Goal: Task Accomplishment & Management: Manage account settings

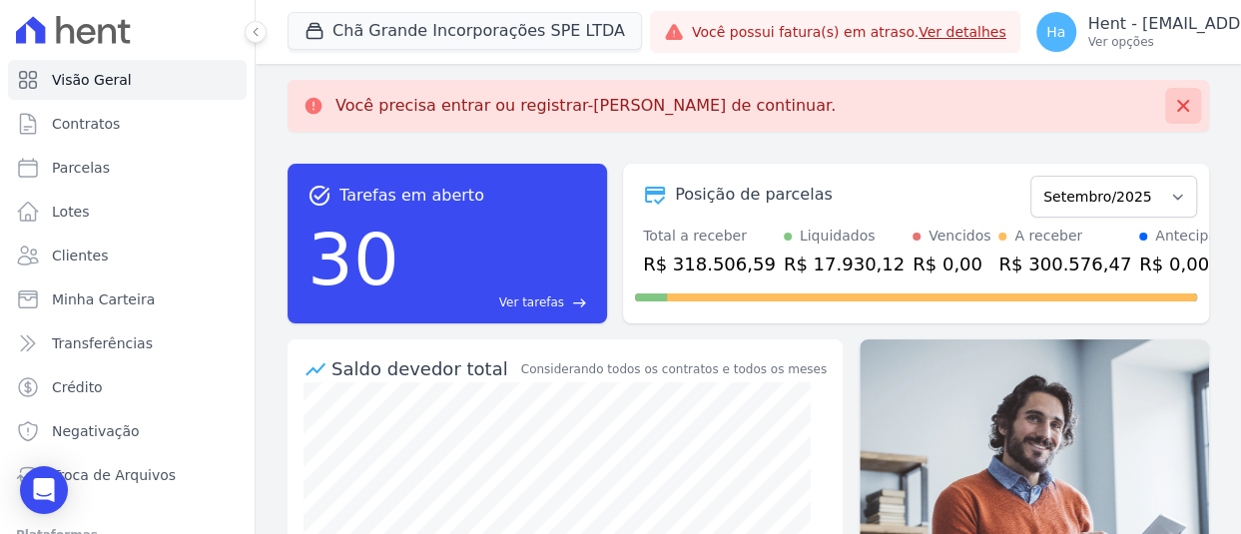
click at [1179, 100] on button at bounding box center [1183, 106] width 36 height 36
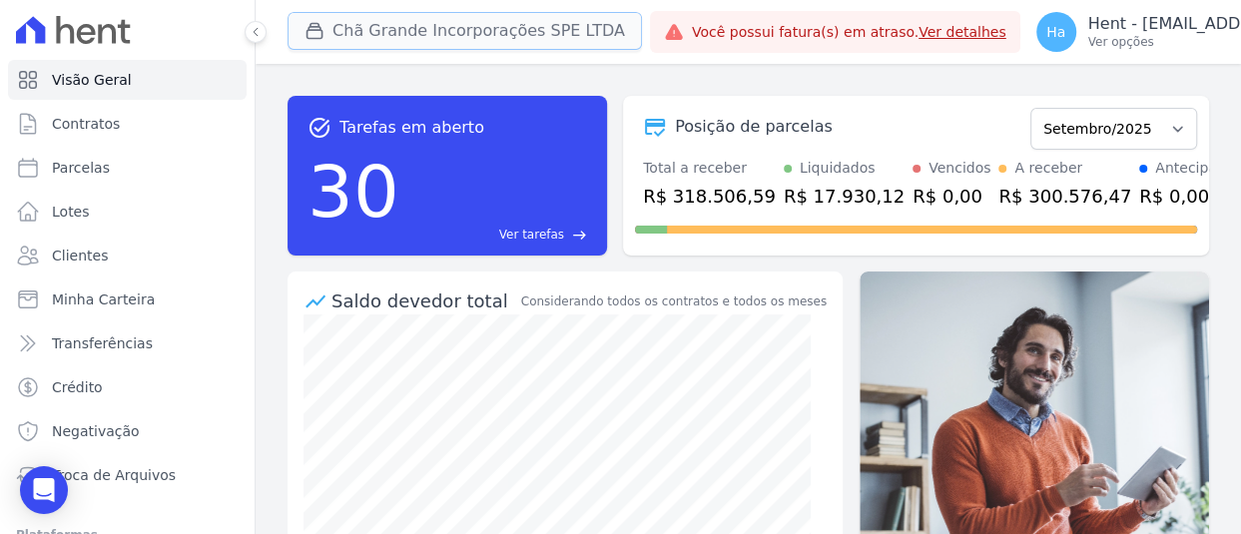
click at [381, 33] on button "Chã Grande Incorporações SPE LTDA" at bounding box center [465, 31] width 355 height 38
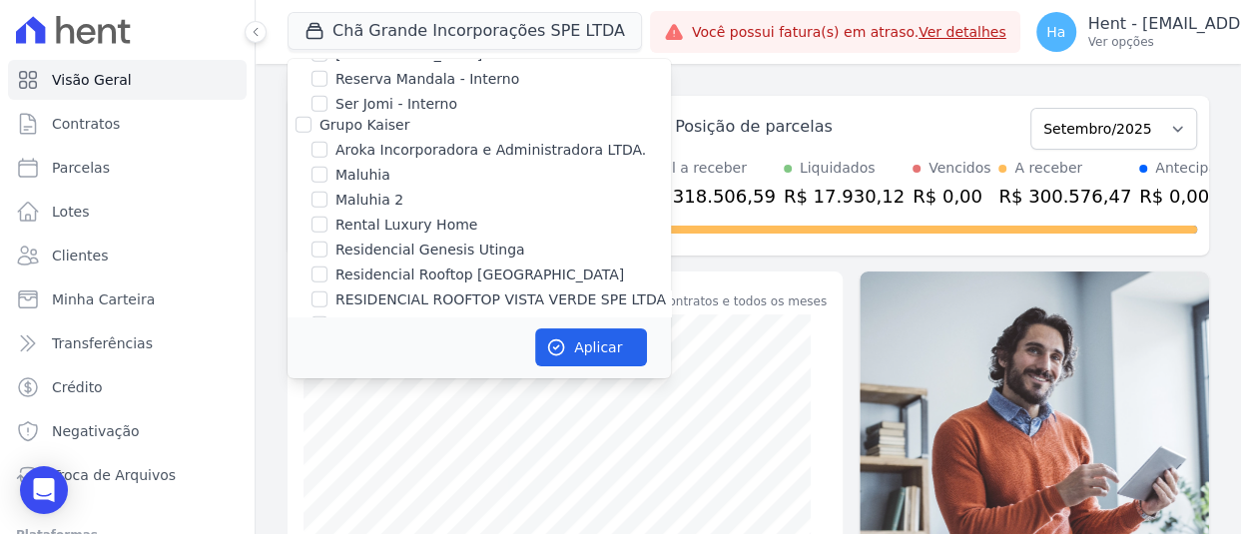
scroll to position [7168, 0]
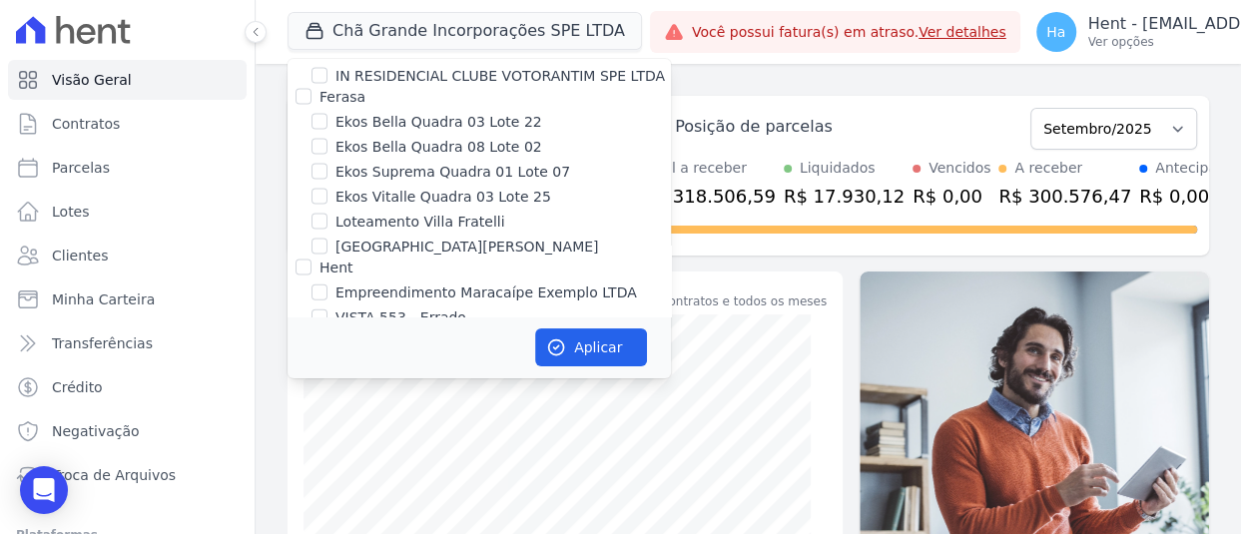
checkbox input "true"
click at [551, 349] on icon "button" at bounding box center [556, 348] width 20 height 20
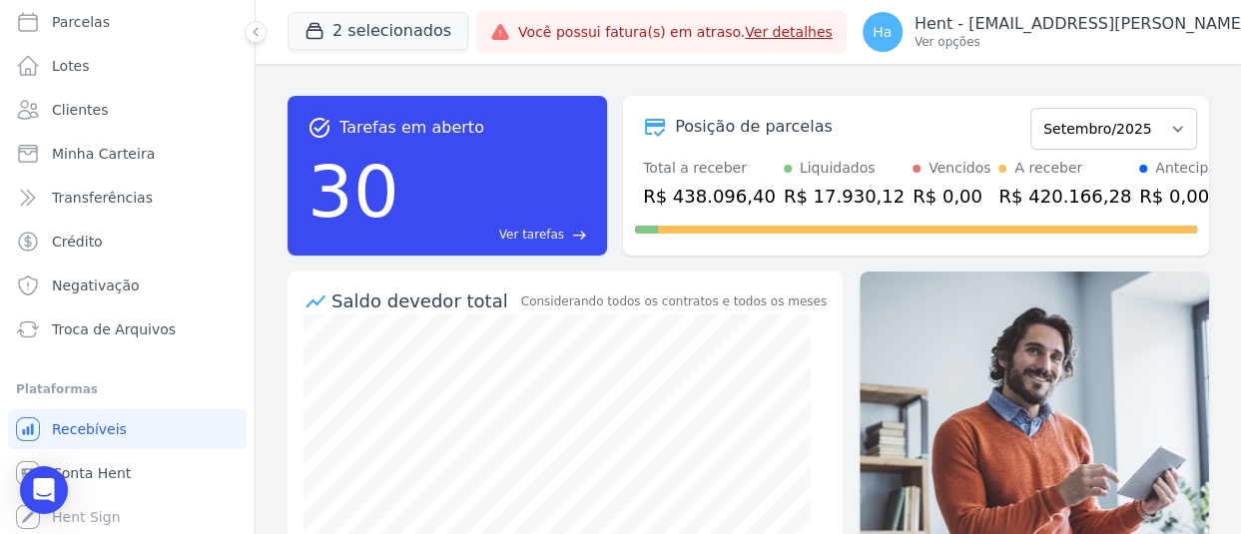
scroll to position [149, 0]
click at [108, 462] on span "Conta Hent" at bounding box center [91, 470] width 79 height 20
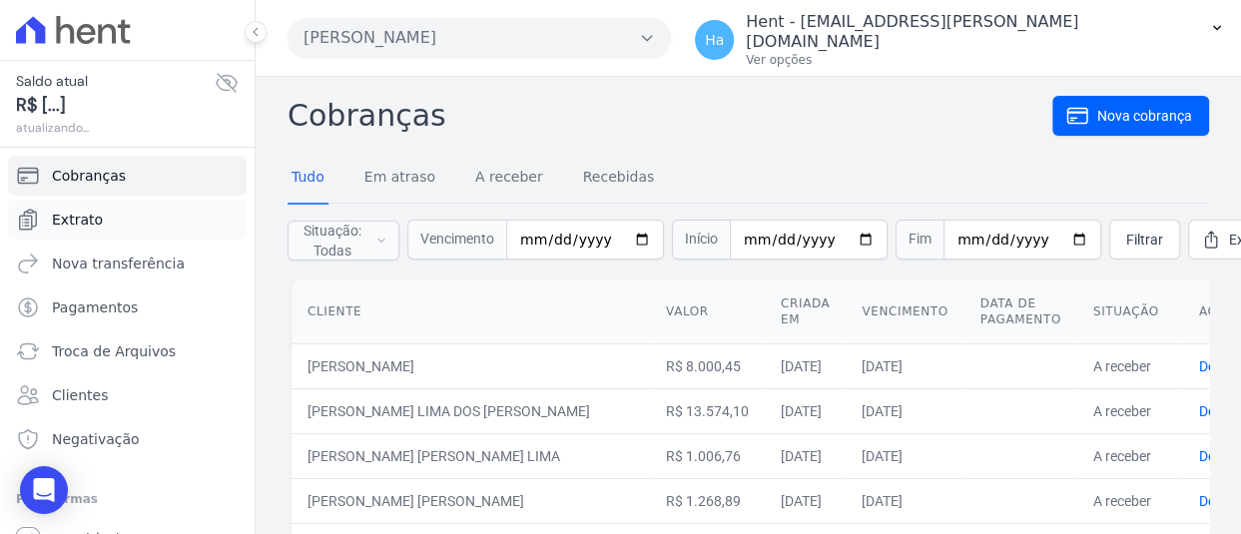
click at [101, 210] on link "Extrato" at bounding box center [127, 220] width 239 height 40
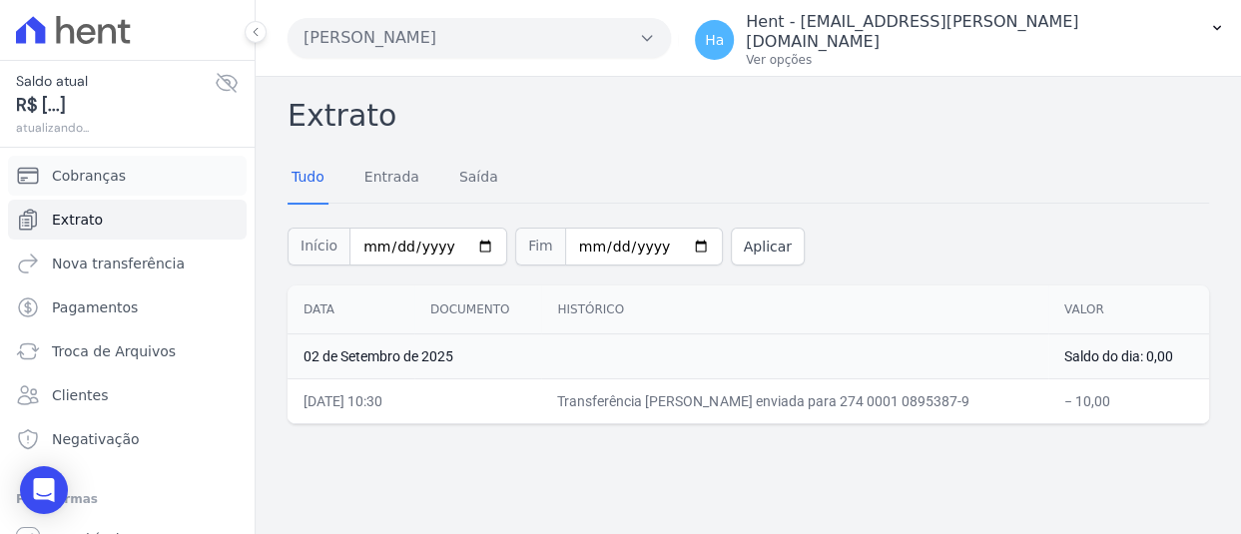
click at [102, 178] on span "Cobranças" at bounding box center [89, 176] width 74 height 20
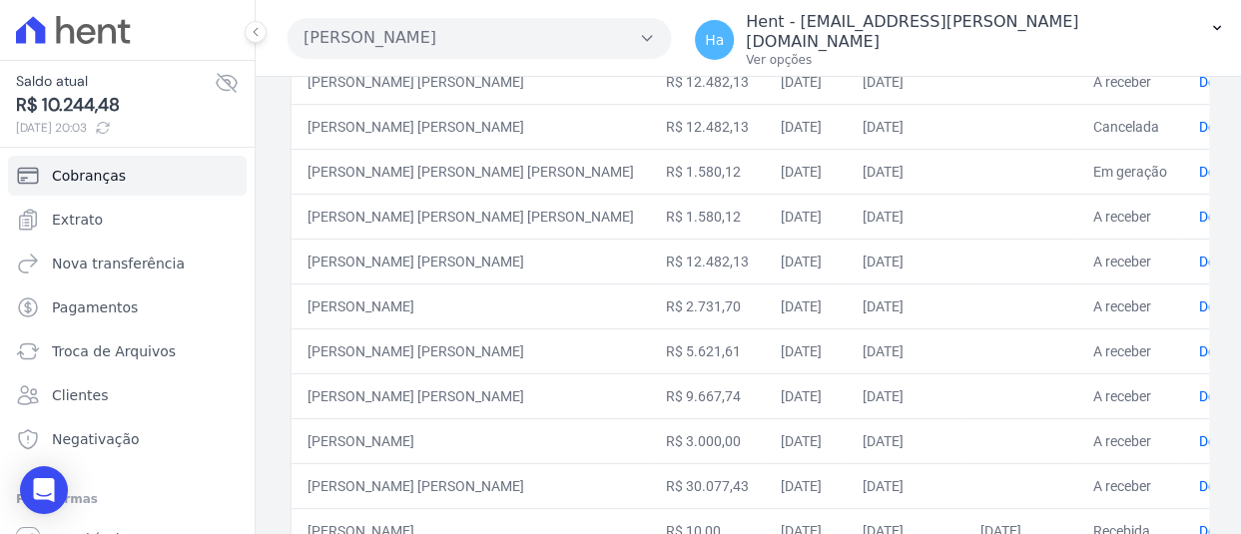
scroll to position [599, 0]
